Goal: Task Accomplishment & Management: Use online tool/utility

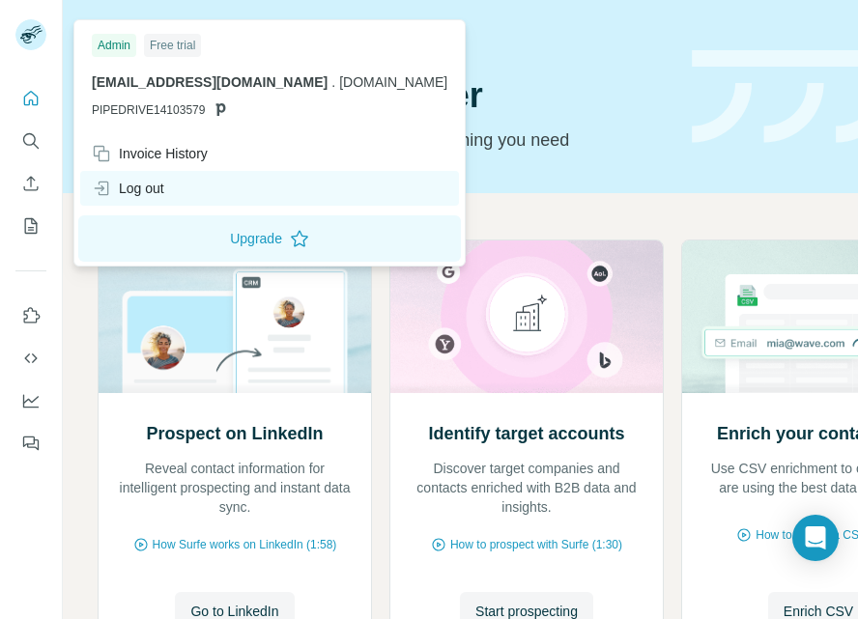
click at [138, 183] on div "Log out" at bounding box center [128, 188] width 72 height 19
click at [136, 191] on html "Quick start Let’s prospect together Pick your starting point and we’ll provide …" at bounding box center [429, 309] width 858 height 619
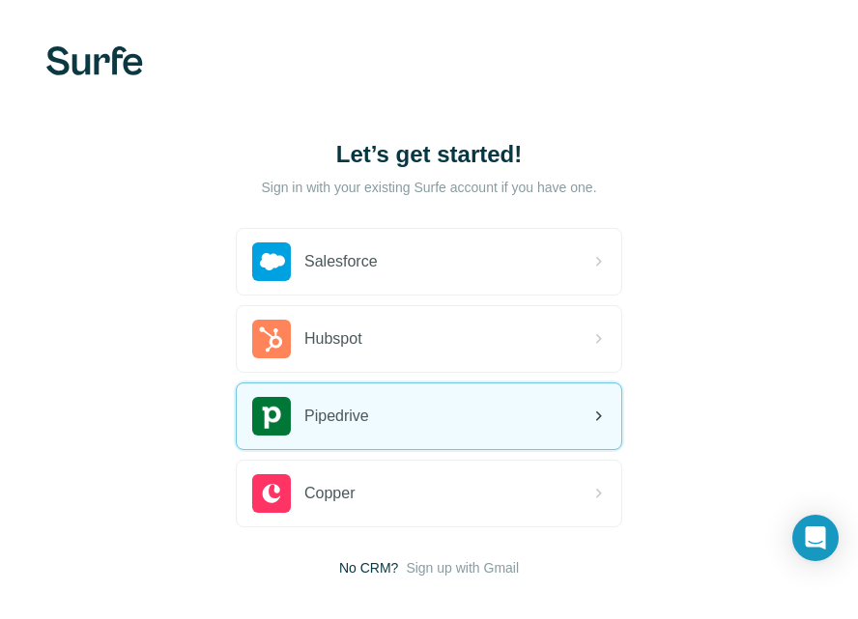
click at [419, 429] on div "Pipedrive" at bounding box center [429, 417] width 385 height 66
